Goal: Information Seeking & Learning: Learn about a topic

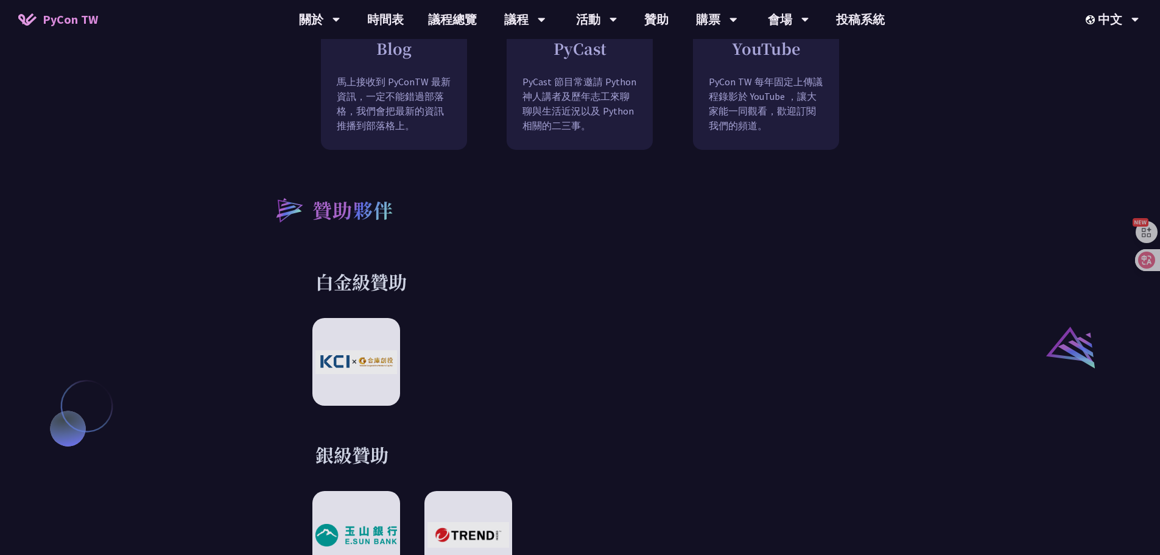
scroll to position [1096, 0]
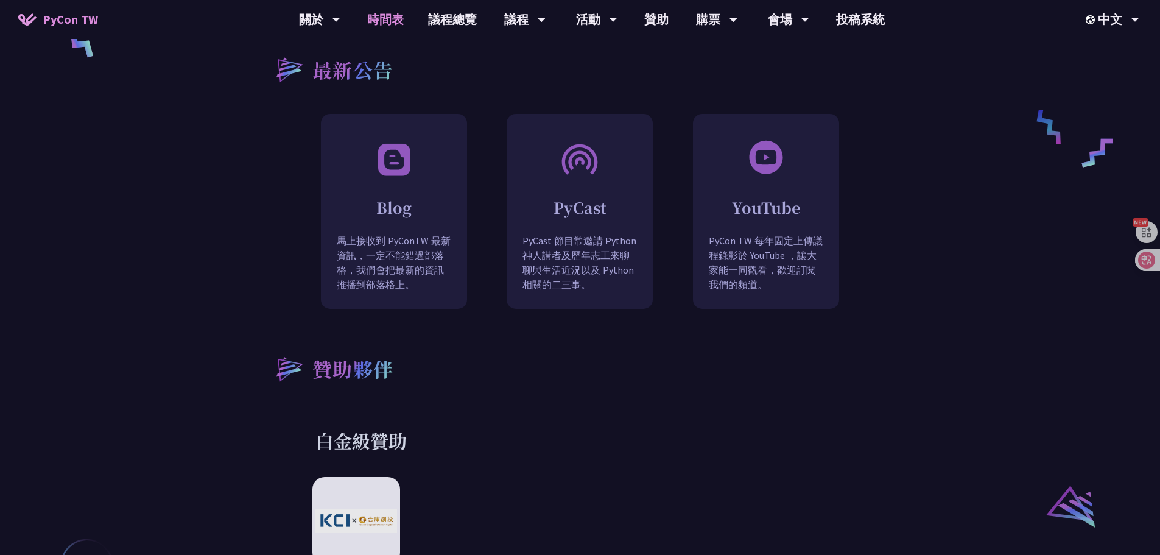
click at [386, 13] on link "時間表" at bounding box center [385, 19] width 61 height 39
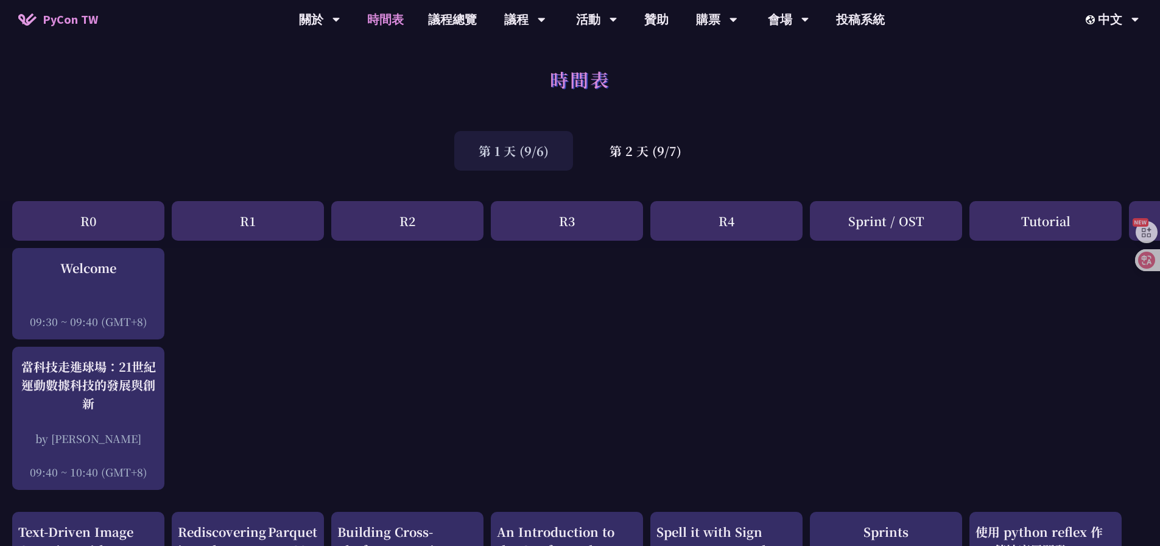
click at [641, 163] on div "第 2 天 (9/7)" at bounding box center [645, 151] width 121 height 40
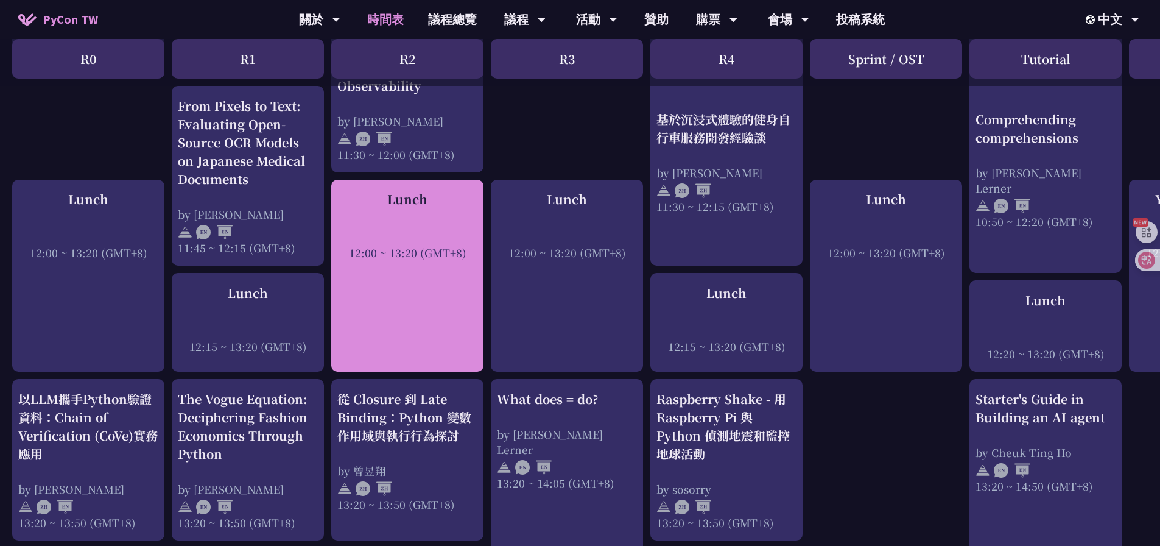
scroll to position [852, 0]
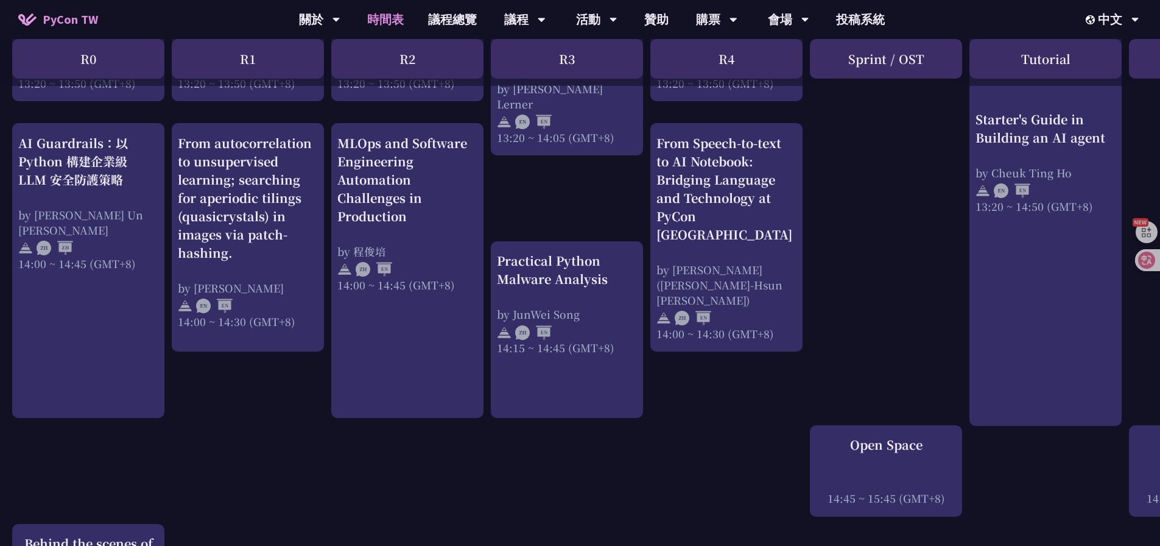
drag, startPoint x: 530, startPoint y: 545, endPoint x: 638, endPoint y: 546, distance: 108.4
click at [638, 546] on html "PyCon TW 關於 PyCon [GEOGRAPHIC_DATA] 研討會歷史 在地社群 行為準則 時間表 議程總覽 議程 主題演講 一般演講 專業課程 …" at bounding box center [580, 63] width 1160 height 2552
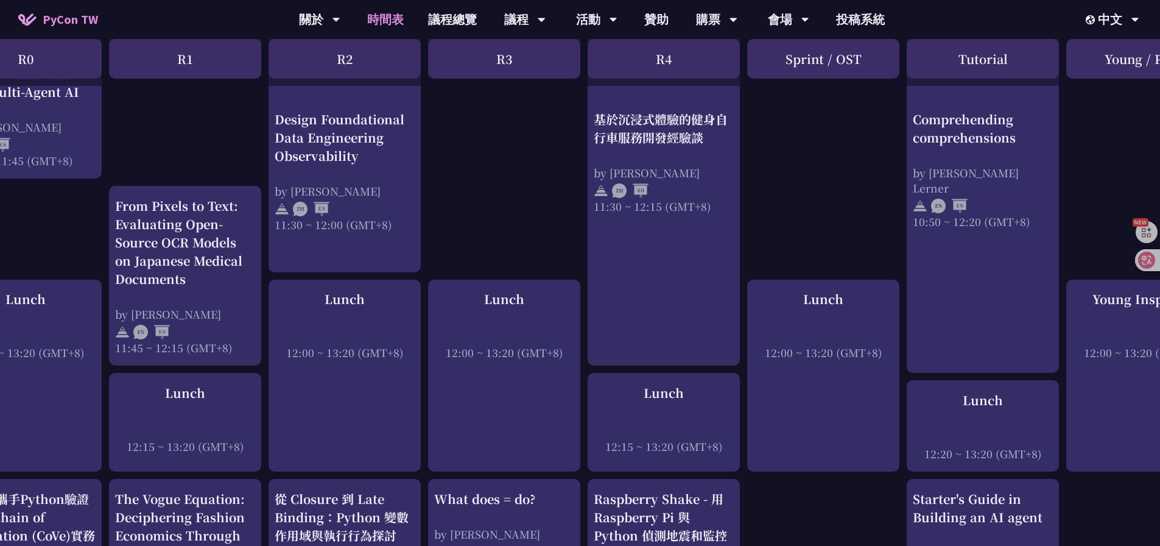
scroll to position [675, 0]
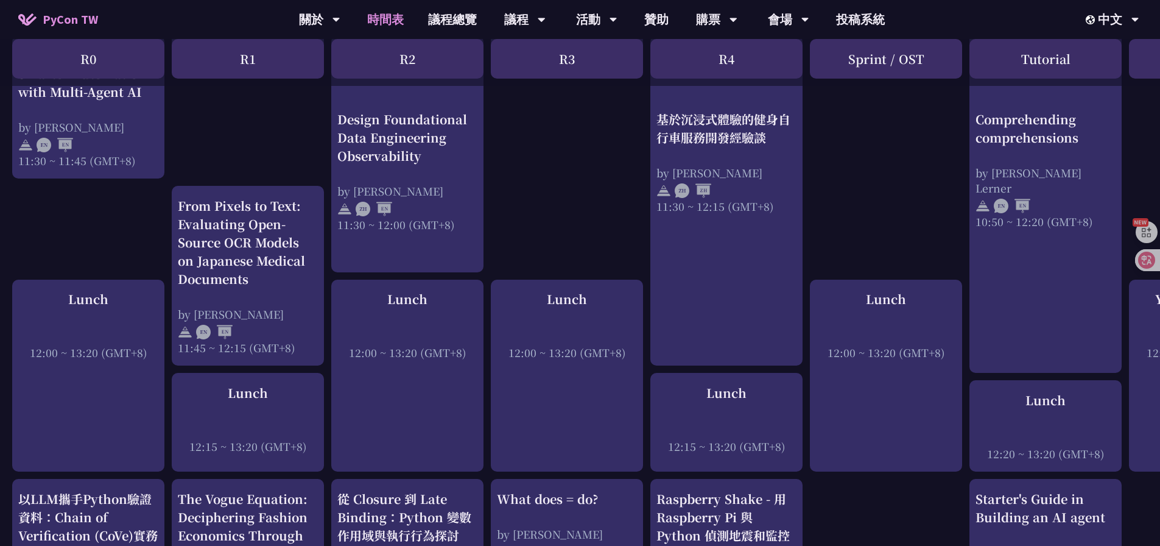
click at [529, 236] on div "print("Hello World")，然後呢？ by [PERSON_NAME] 10:50 ~ 11:35 (GMT+8) Lunch 12:00 ~ …" at bounding box center [646, 508] width 1293 height 1870
click at [527, 234] on div "print("Hello World")，然後呢？ by [PERSON_NAME] 10:50 ~ 11:35 (GMT+8) Lunch 12:00 ~ …" at bounding box center [646, 508] width 1293 height 1870
click at [527, 146] on div "print("Hello World")，然後呢？ by [PERSON_NAME] 10:50 ~ 11:35 (GMT+8) Lunch 12:00 ~ …" at bounding box center [646, 508] width 1293 height 1870
click at [867, 16] on link "投稿系統" at bounding box center [860, 19] width 73 height 39
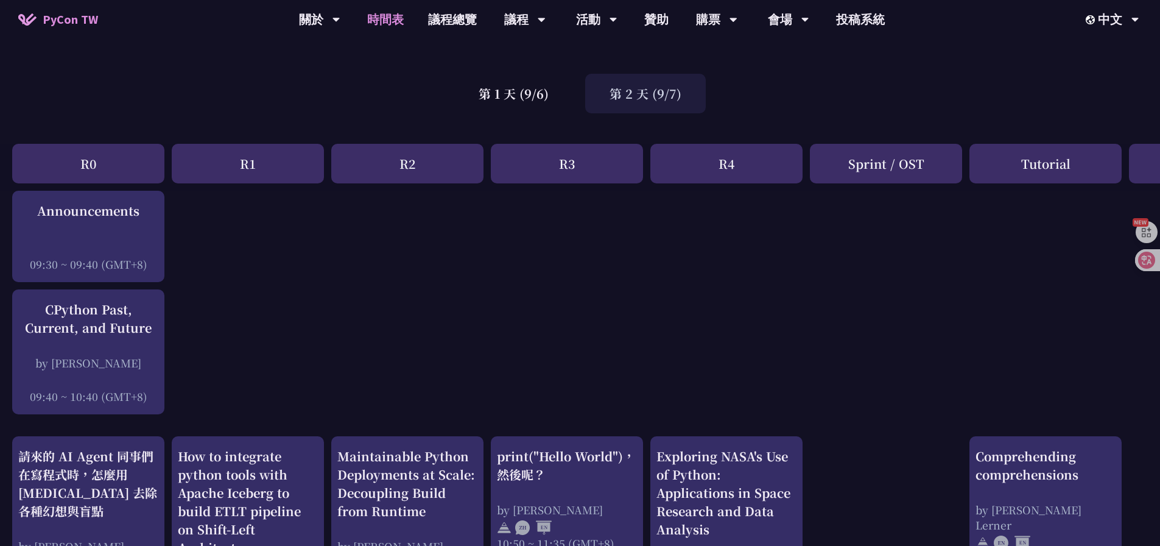
scroll to position [0, 0]
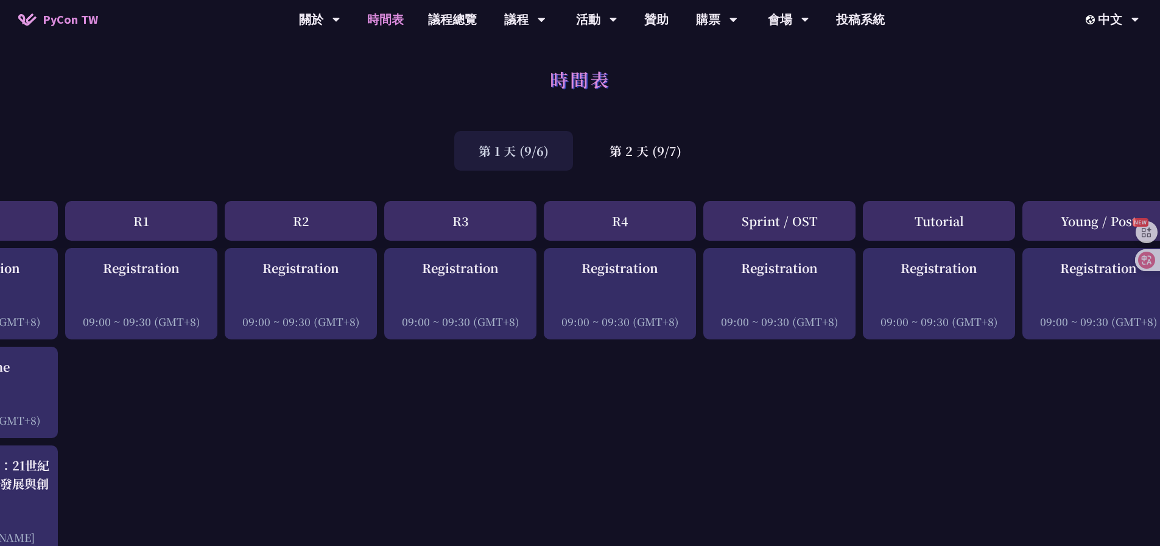
scroll to position [0, 133]
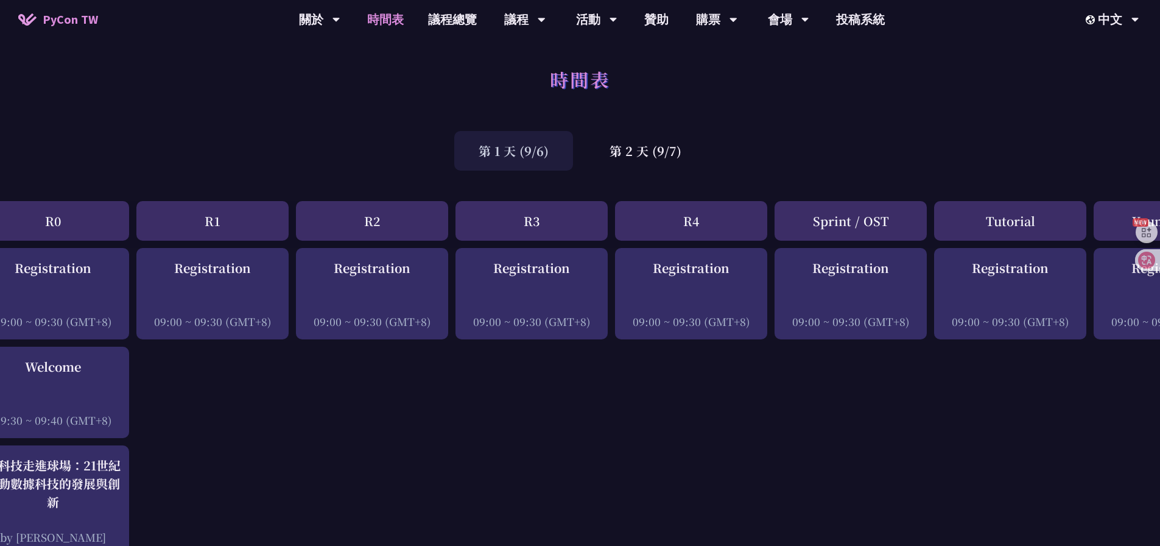
scroll to position [0, 0]
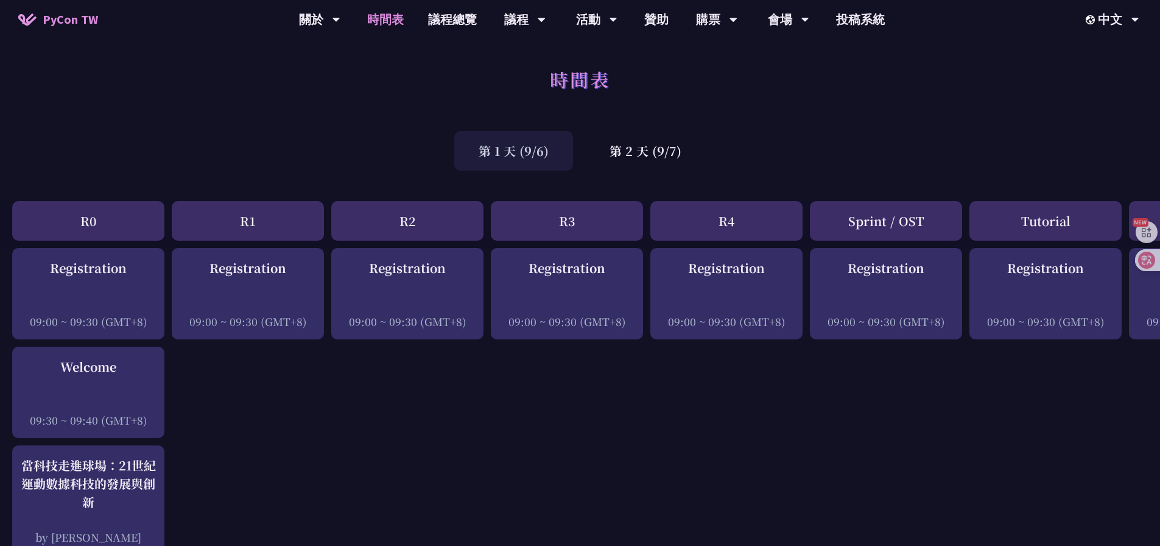
drag, startPoint x: 210, startPoint y: 449, endPoint x: 211, endPoint y: 527, distance: 77.9
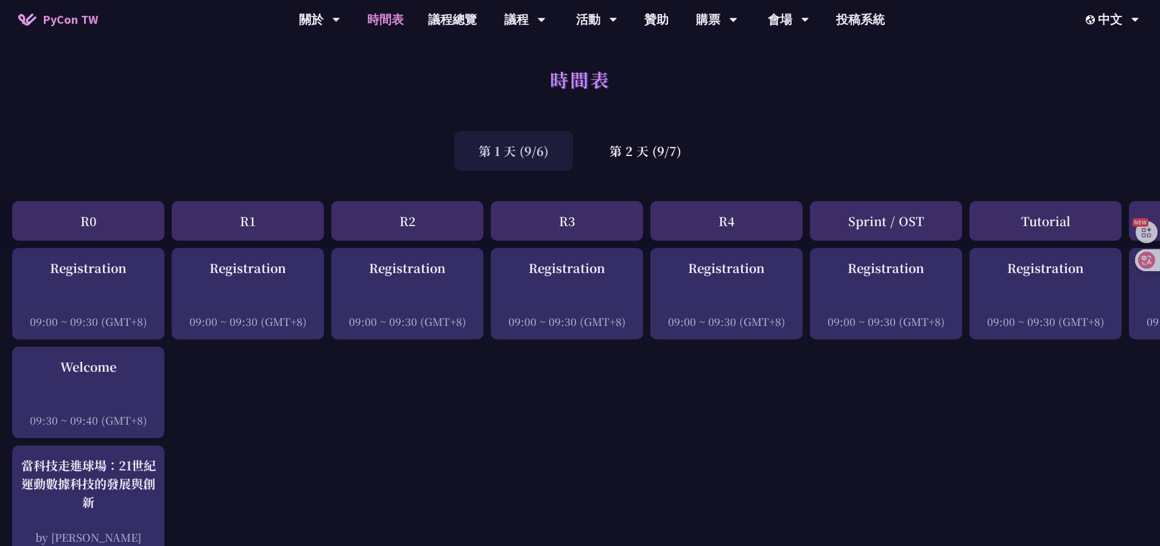
click at [731, 161] on div "第 1 天 (9/6) 第 2 天 (9/7)" at bounding box center [580, 151] width 1160 height 52
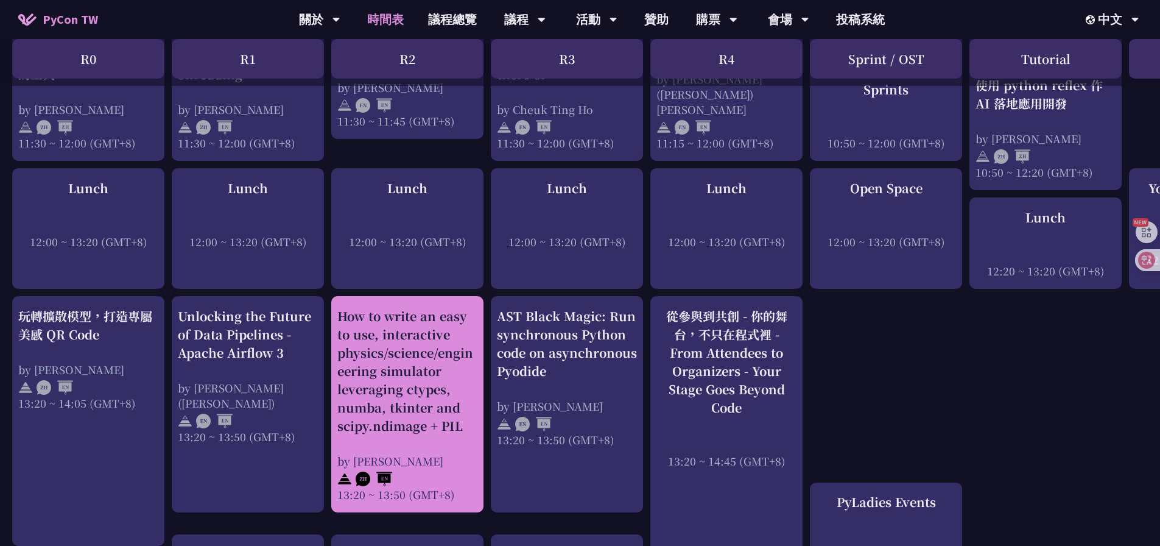
scroll to position [852, 0]
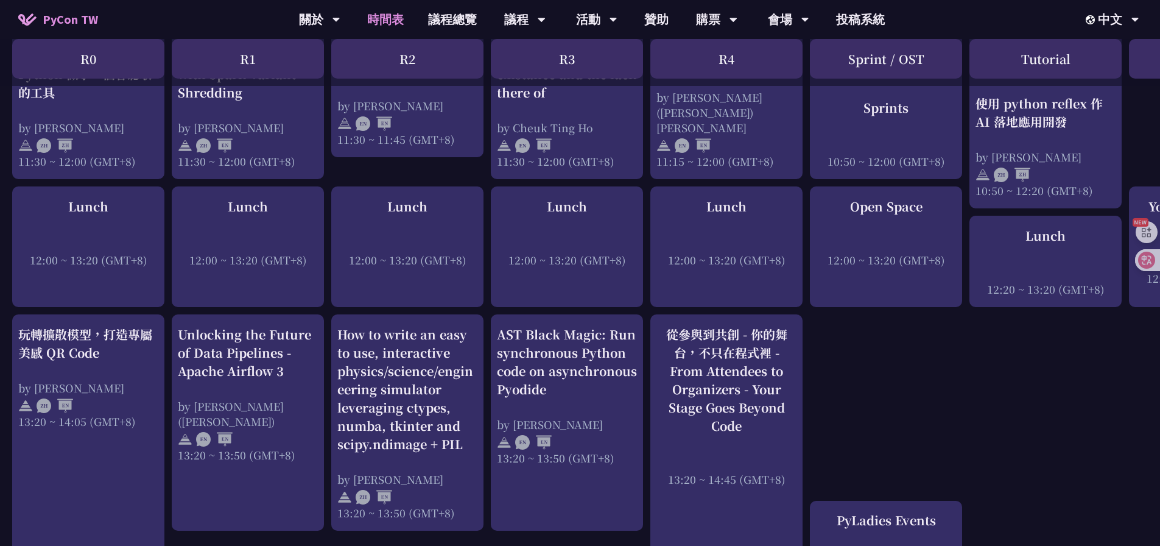
click at [883, 330] on div "Registration 09:00 ~ 09:30 (GMT+8) An Introduction to the GIL for Python Beginn…" at bounding box center [646, 411] width 1293 height 2032
click at [876, 334] on div "Registration 09:00 ~ 09:30 (GMT+8) An Introduction to the GIL for Python Beginn…" at bounding box center [646, 411] width 1293 height 2032
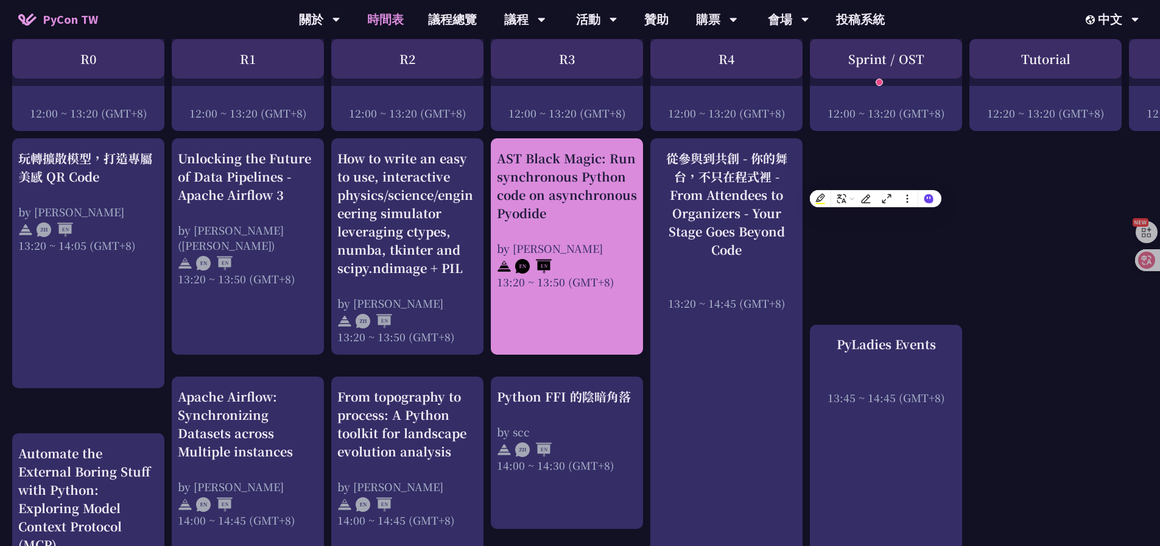
scroll to position [1035, 0]
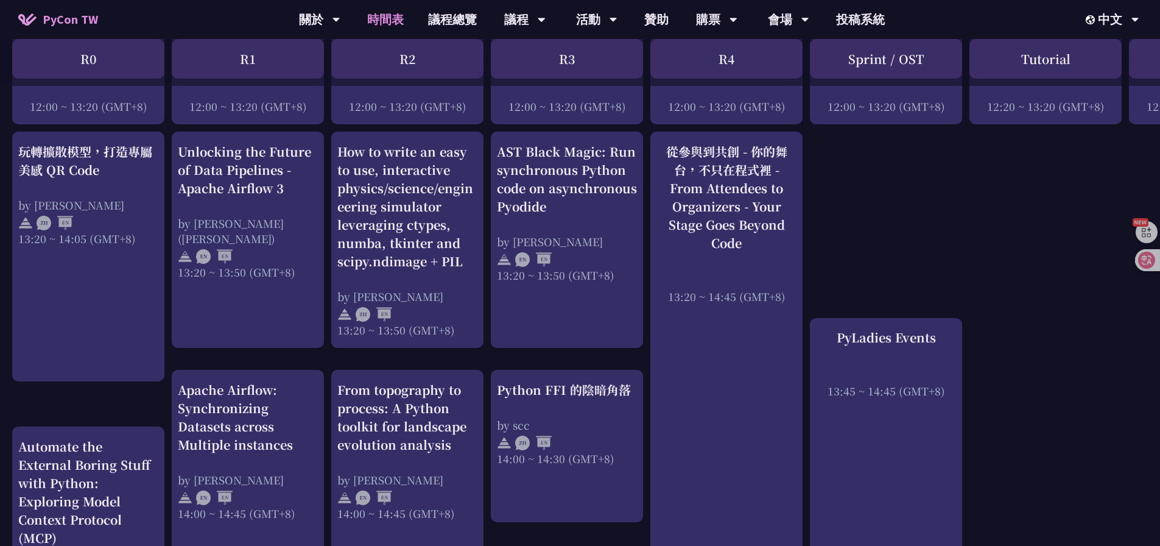
click at [965, 214] on div "Registration 09:00 ~ 09:30 (GMT+8) An Introduction to the GIL for Python Beginn…" at bounding box center [646, 229] width 1293 height 2032
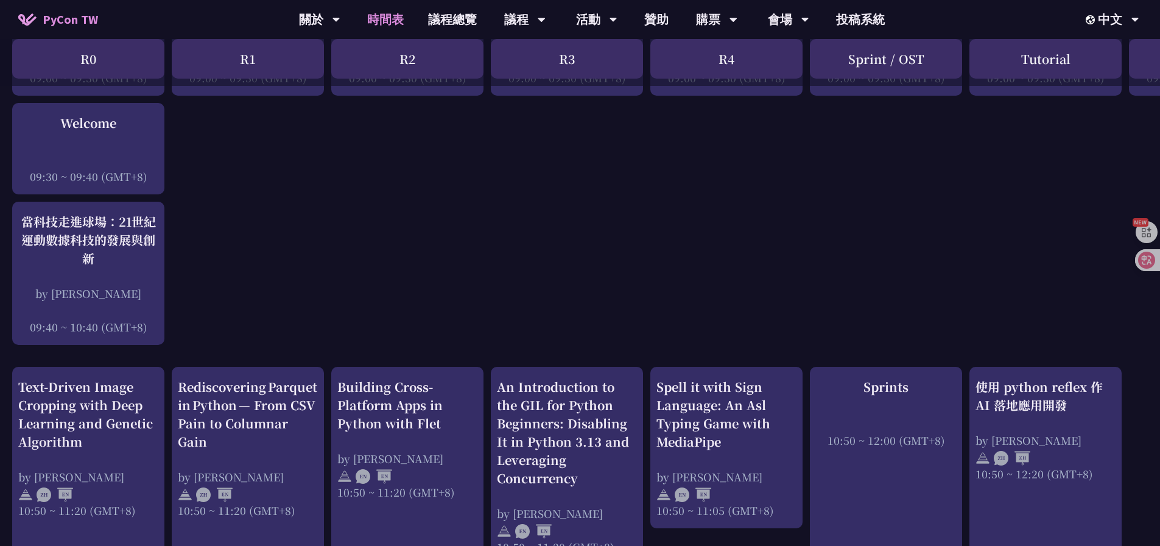
scroll to position [0, 0]
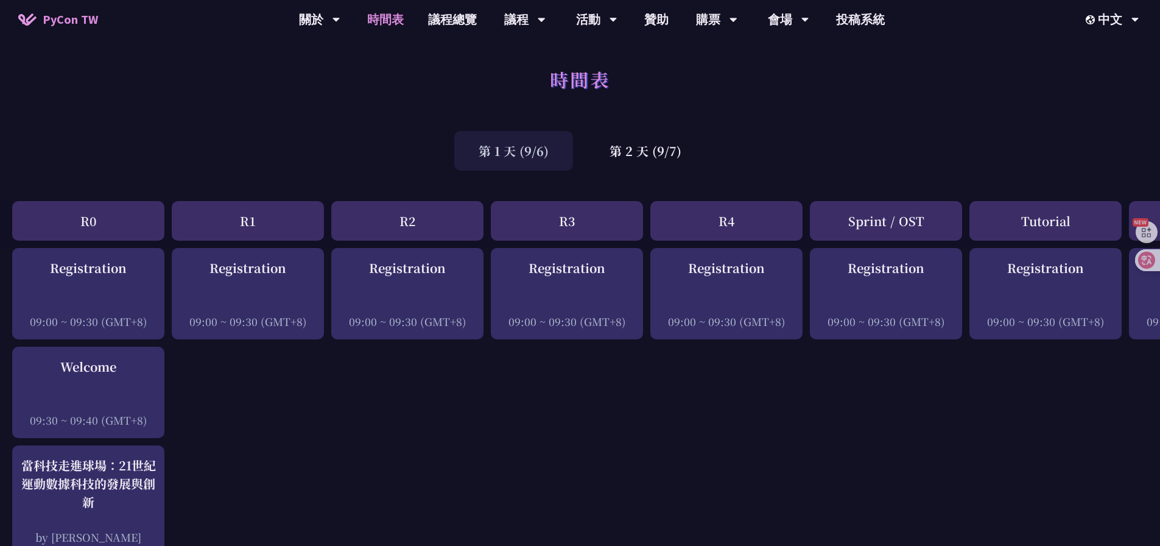
click at [241, 164] on div "第 1 天 (9/6) 第 2 天 (9/7)" at bounding box center [580, 151] width 1160 height 52
drag, startPoint x: 240, startPoint y: 443, endPoint x: 258, endPoint y: 424, distance: 25.8
drag, startPoint x: 686, startPoint y: 506, endPoint x: 681, endPoint y: 390, distance: 116.4
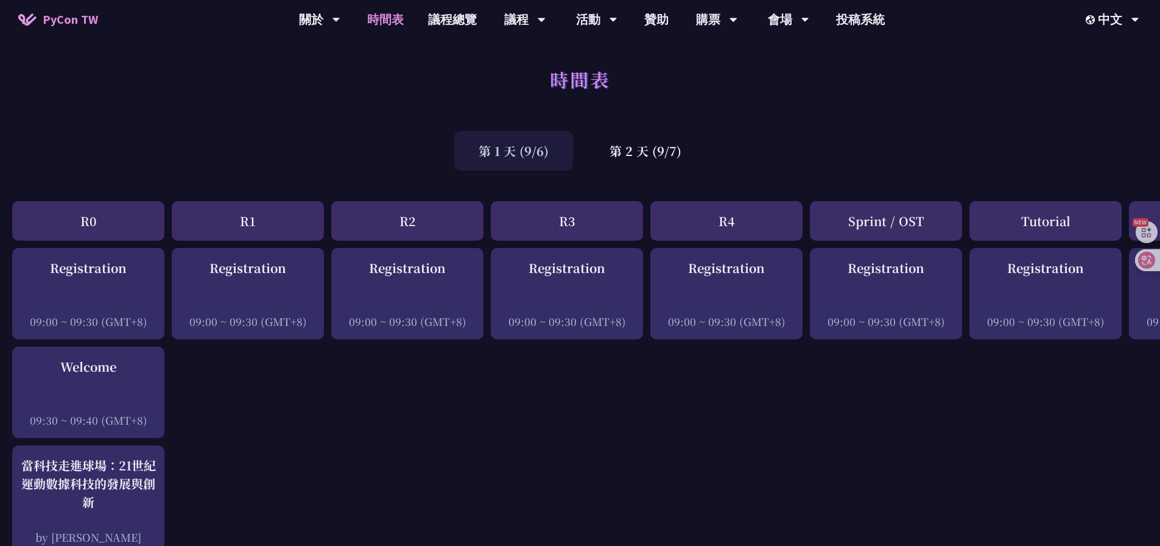
click at [848, 153] on div "第 1 天 (9/6) 第 2 天 (9/7)" at bounding box center [580, 151] width 1160 height 52
